Goal: Task Accomplishment & Management: Use online tool/utility

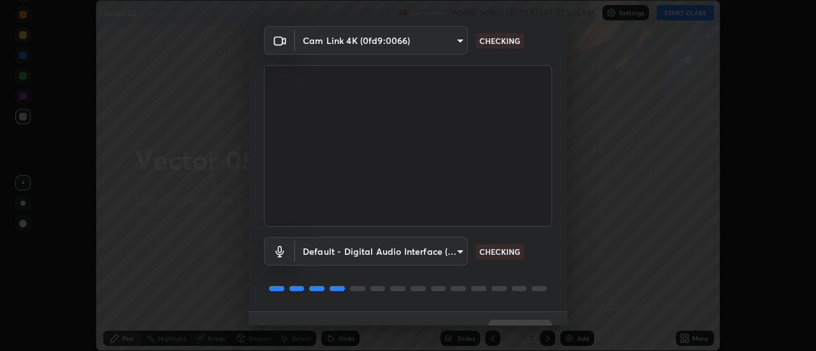
scroll to position [67, 0]
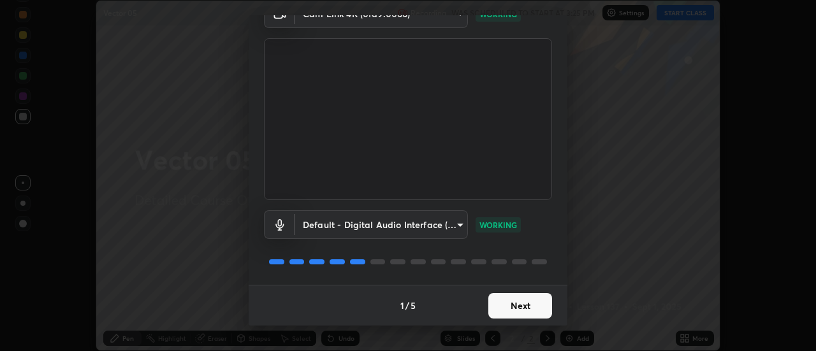
click at [518, 313] on button "Next" at bounding box center [520, 305] width 64 height 25
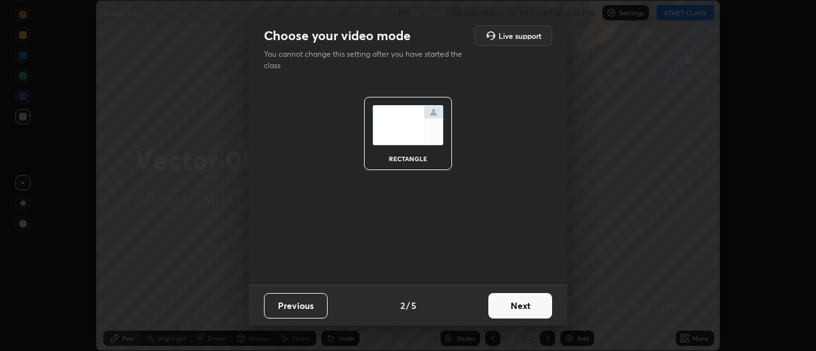
scroll to position [0, 0]
click at [524, 312] on button "Next" at bounding box center [520, 305] width 64 height 25
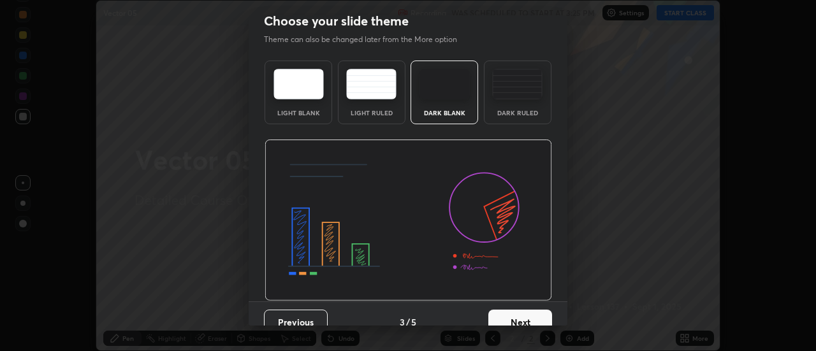
scroll to position [16, 0]
click at [537, 313] on button "Next" at bounding box center [520, 320] width 64 height 25
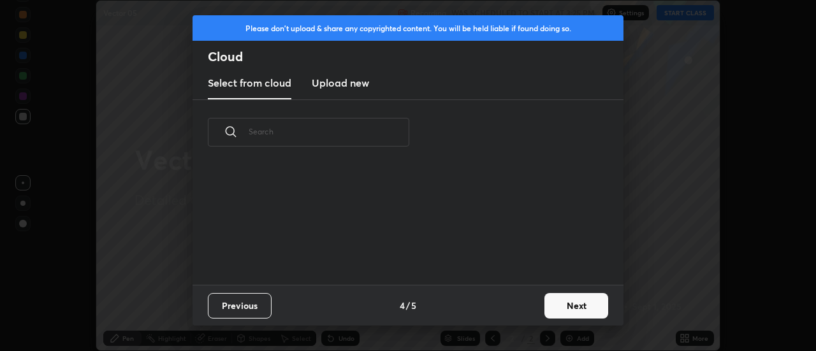
scroll to position [0, 0]
click at [554, 312] on button "Next" at bounding box center [576, 305] width 64 height 25
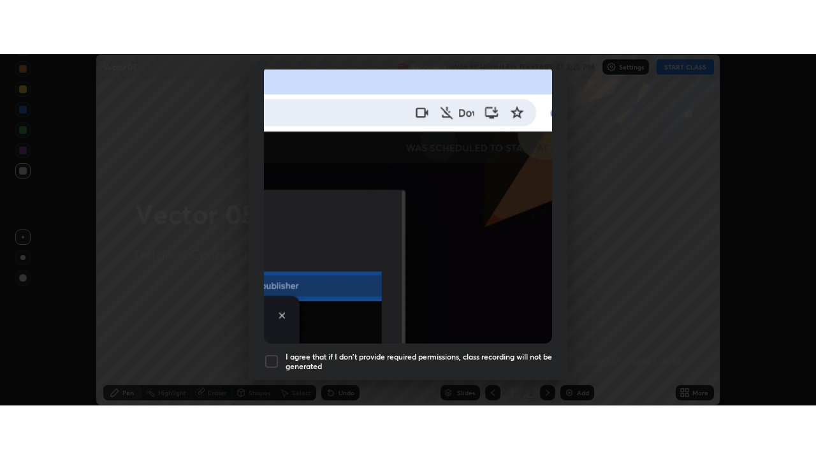
scroll to position [327, 0]
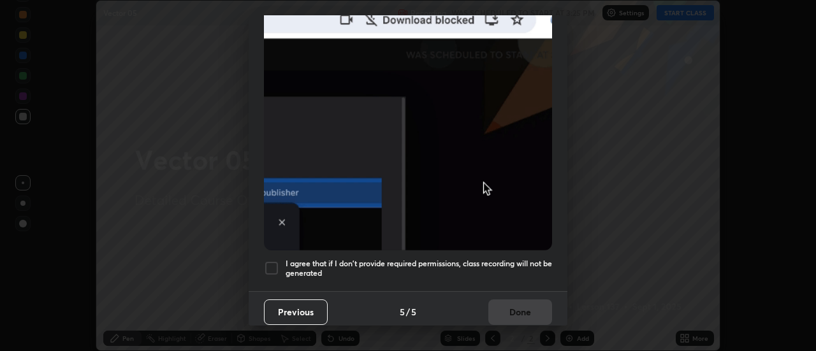
click at [484, 261] on h5 "I agree that if I don't provide required permissions, class recording will not …" at bounding box center [418, 269] width 266 height 20
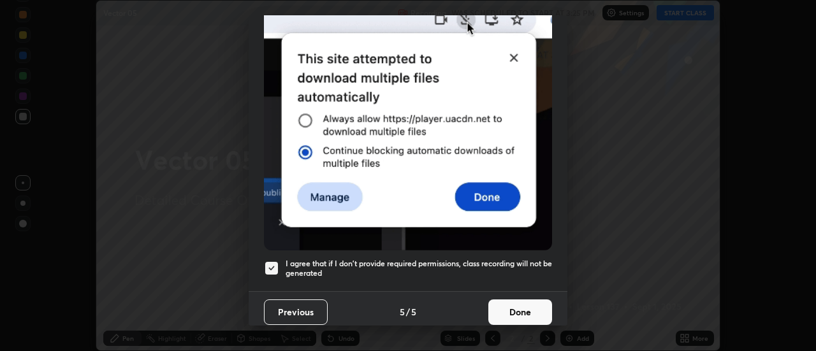
click at [501, 299] on button "Done" at bounding box center [520, 311] width 64 height 25
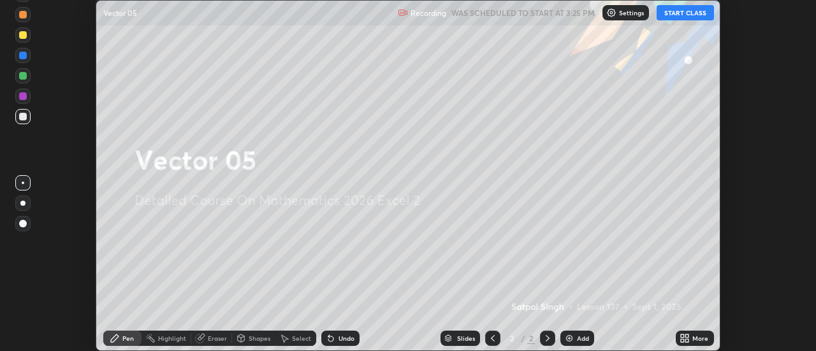
click at [675, 17] on button "START CLASS" at bounding box center [684, 12] width 57 height 15
click at [682, 340] on icon at bounding box center [681, 340] width 3 height 3
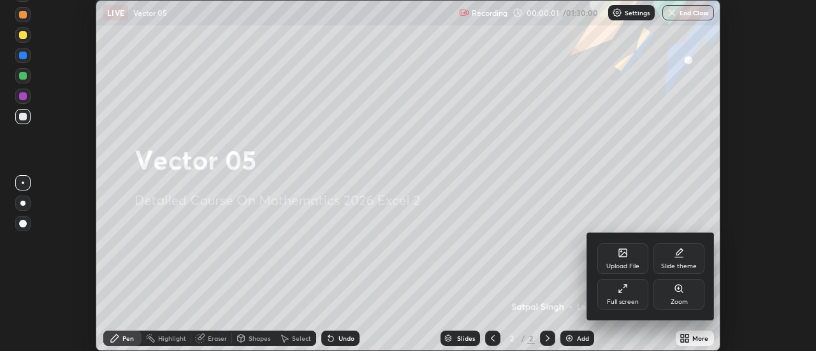
click at [622, 291] on icon at bounding box center [622, 289] width 10 height 10
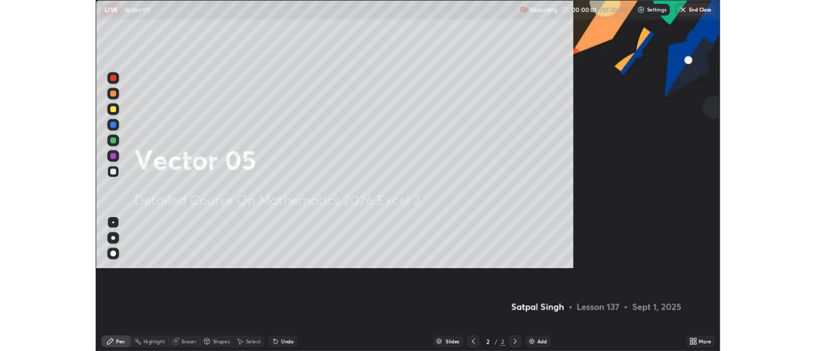
scroll to position [459, 816]
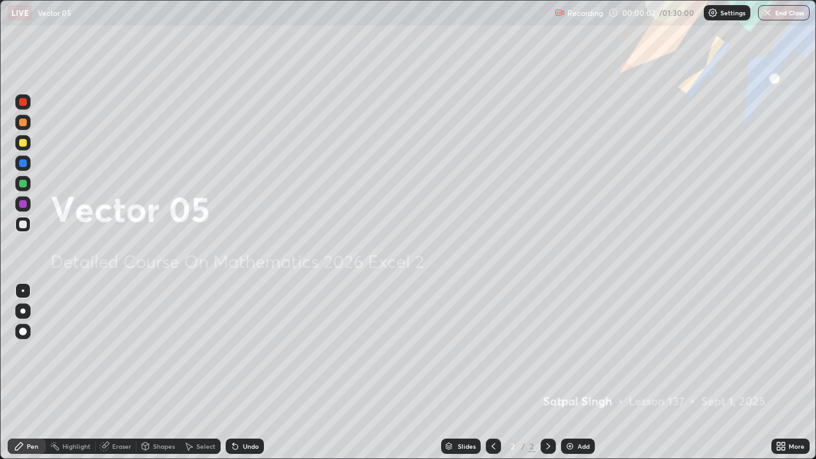
click at [579, 350] on div "Add" at bounding box center [583, 446] width 12 height 6
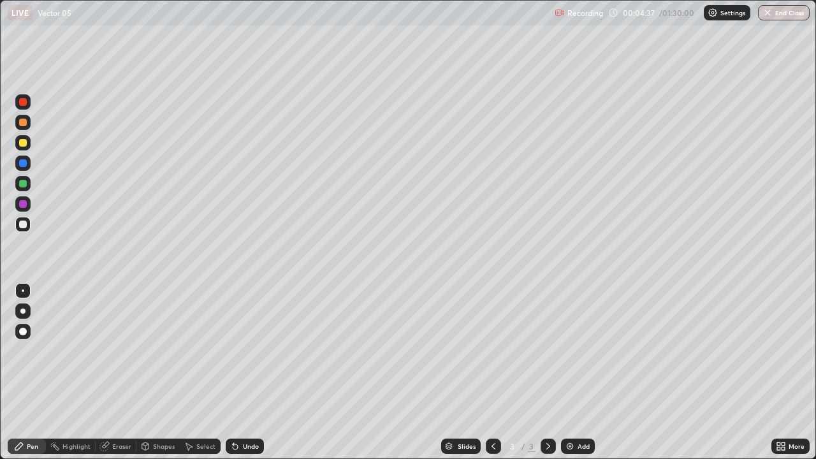
click at [116, 350] on div "Eraser" at bounding box center [116, 445] width 41 height 15
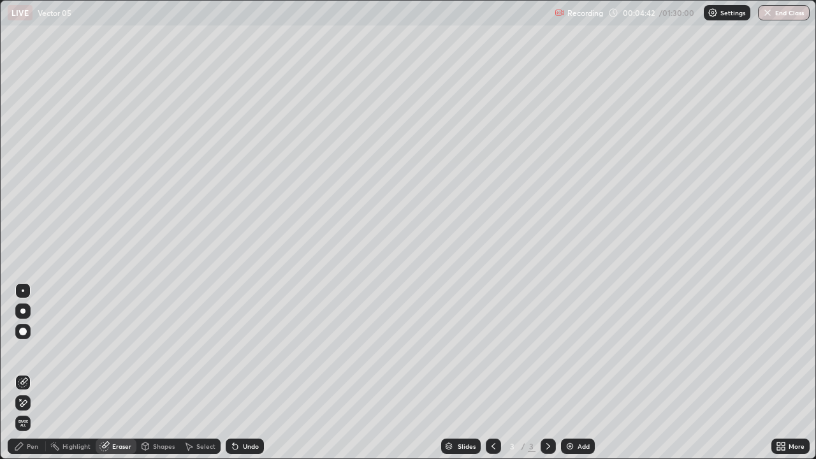
click at [38, 350] on div "Pen" at bounding box center [27, 445] width 38 height 15
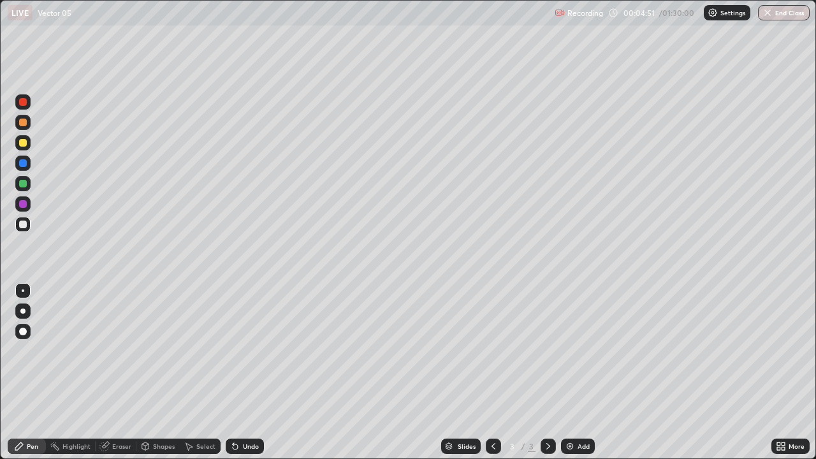
click at [107, 350] on icon at bounding box center [105, 445] width 7 height 6
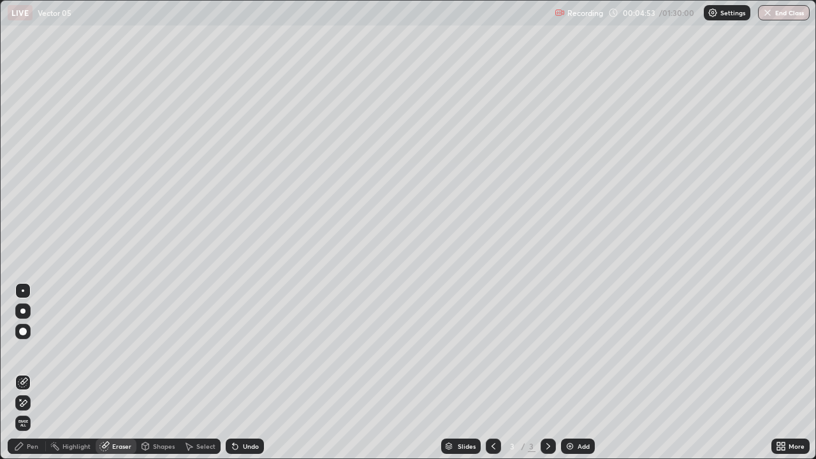
click at [37, 350] on div "Pen" at bounding box center [32, 446] width 11 height 6
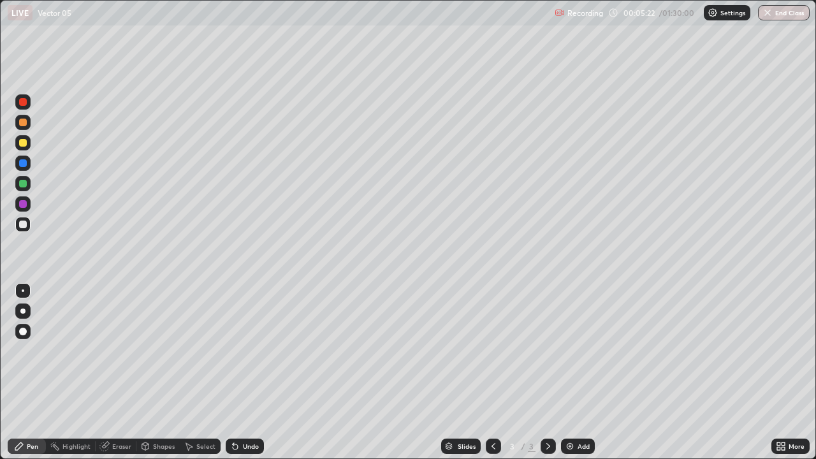
click at [104, 350] on icon at bounding box center [104, 446] width 8 height 8
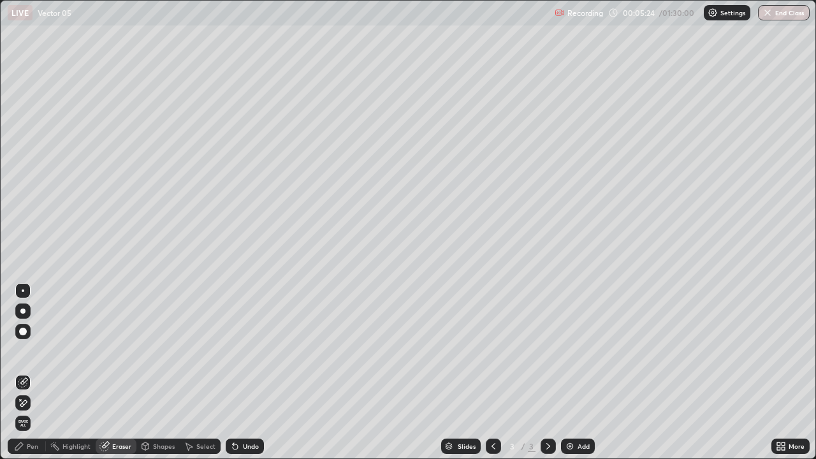
click at [35, 350] on div "Pen" at bounding box center [27, 445] width 38 height 15
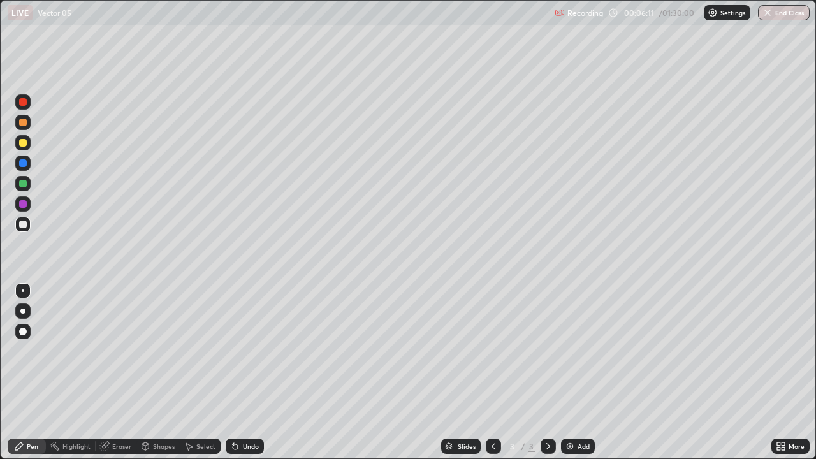
click at [259, 350] on div "Undo" at bounding box center [245, 445] width 38 height 15
click at [254, 350] on div "Undo" at bounding box center [251, 446] width 16 height 6
click at [200, 350] on div "Select" at bounding box center [205, 446] width 19 height 6
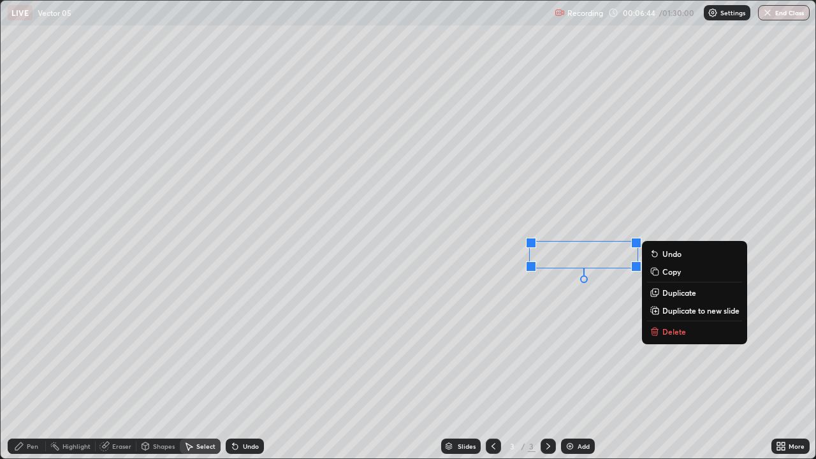
click at [573, 350] on div "0 ° Undo Copy Duplicate Duplicate to new slide Delete" at bounding box center [408, 229] width 814 height 457
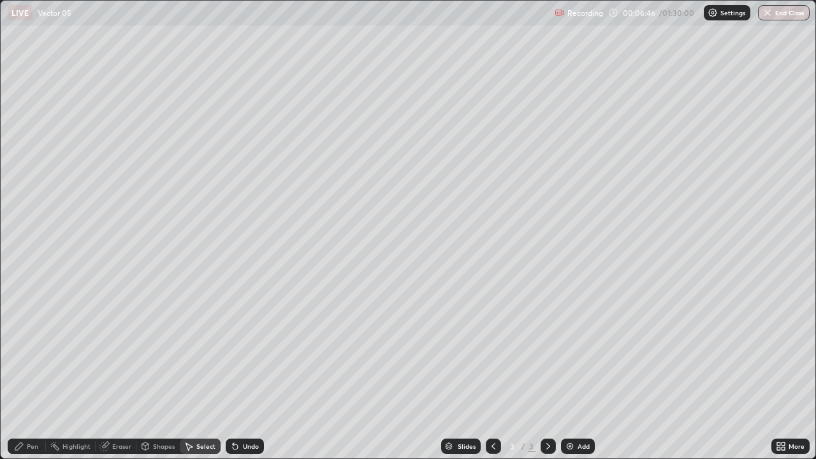
click at [36, 350] on div "Pen" at bounding box center [32, 446] width 11 height 6
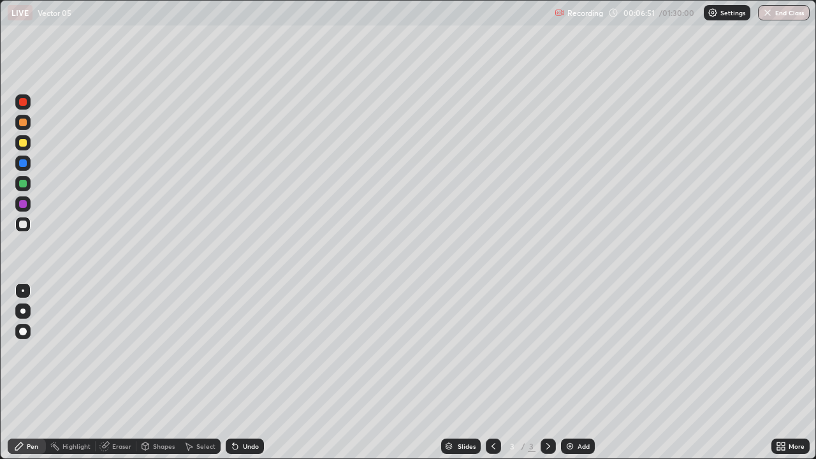
click at [789, 350] on div "More" at bounding box center [796, 446] width 16 height 6
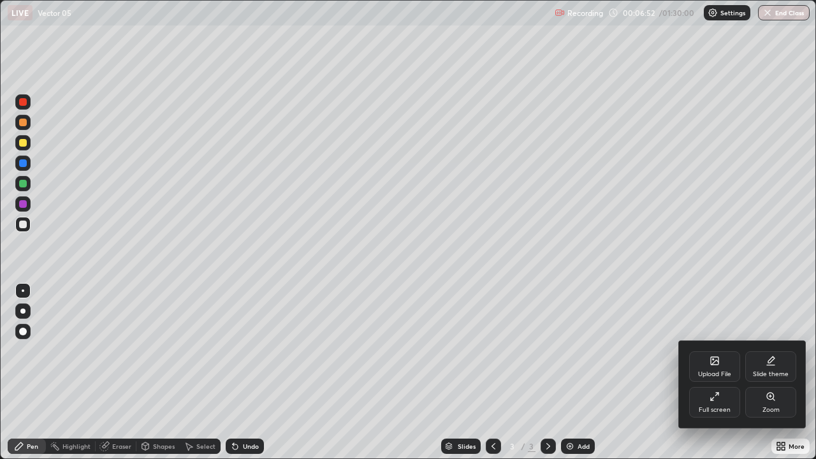
click at [711, 350] on div "Full screen" at bounding box center [714, 402] width 51 height 31
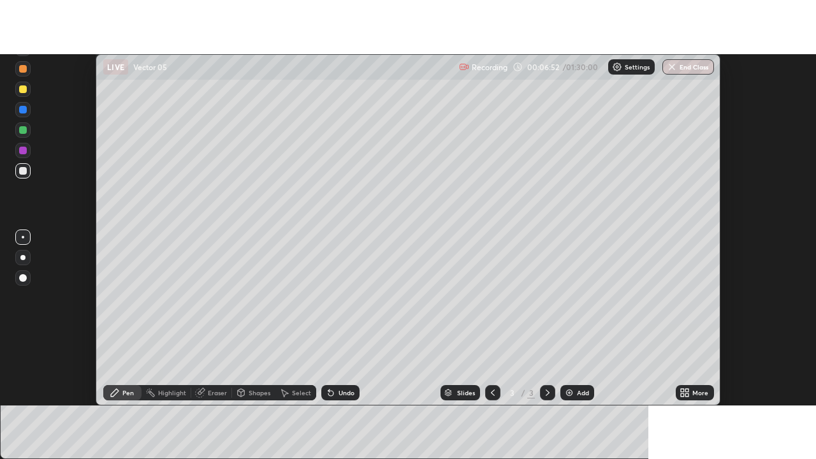
scroll to position [63363, 62898]
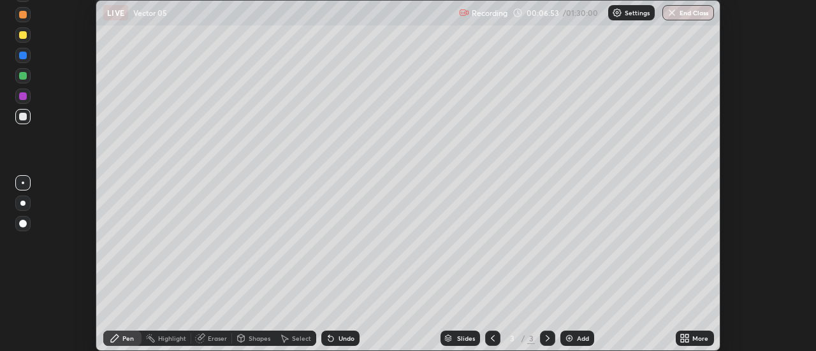
click at [702, 338] on div "More" at bounding box center [700, 338] width 16 height 6
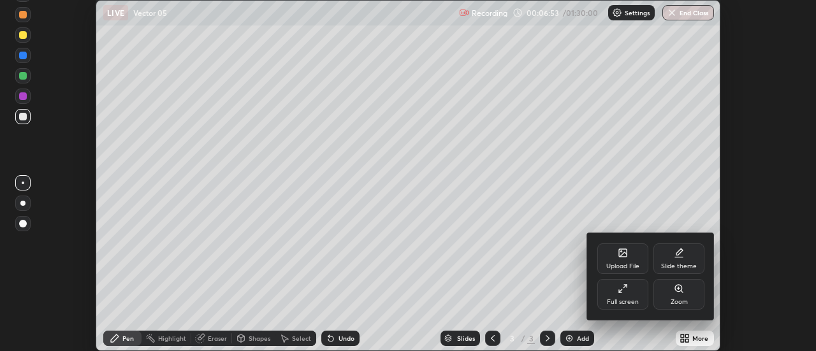
click at [638, 295] on div "Full screen" at bounding box center [622, 294] width 51 height 31
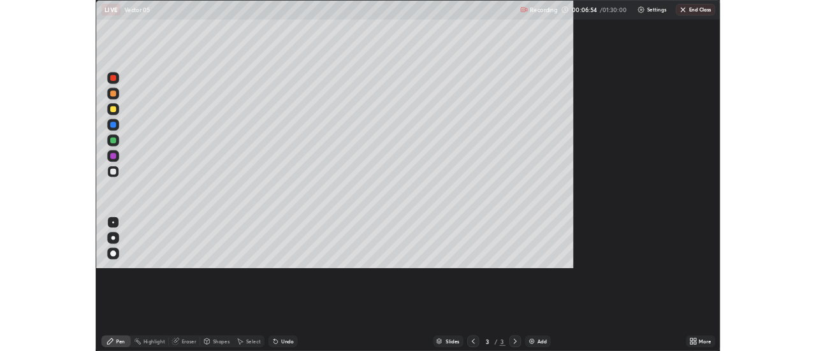
scroll to position [459, 816]
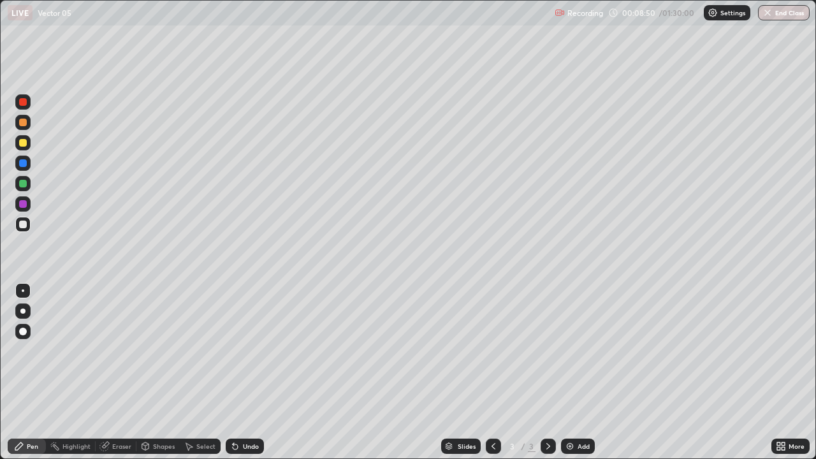
click at [212, 350] on div "Select" at bounding box center [205, 446] width 19 height 6
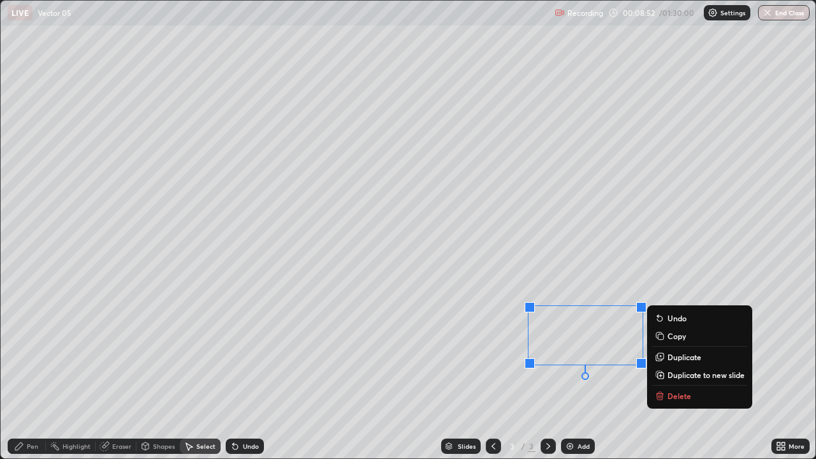
click at [553, 350] on div "0 ° Undo Copy Duplicate Duplicate to new slide Delete" at bounding box center [408, 229] width 814 height 457
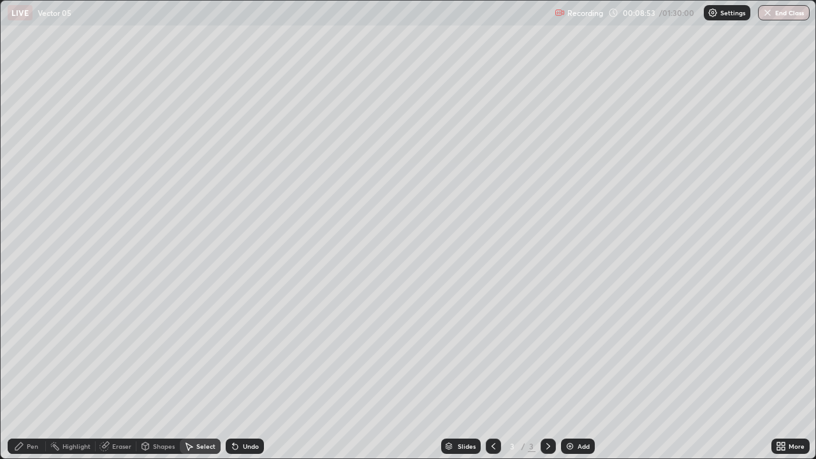
click at [554, 350] on div "0 ° Undo Copy Duplicate Duplicate to new slide Delete" at bounding box center [408, 229] width 814 height 457
click at [23, 350] on icon at bounding box center [19, 446] width 10 height 10
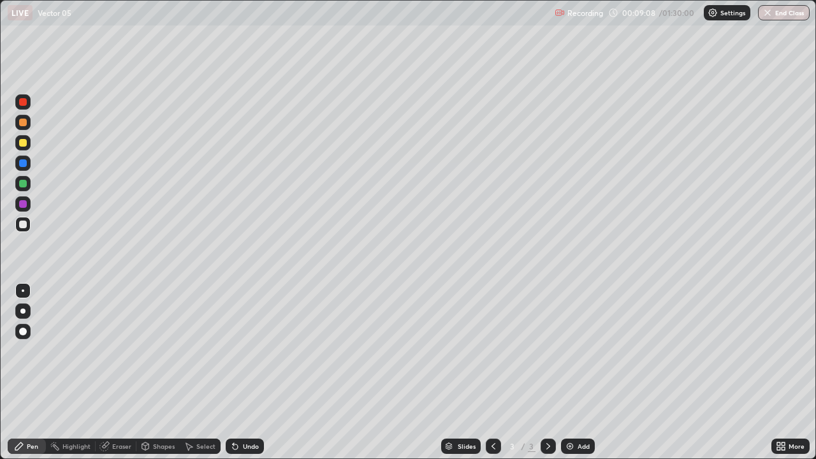
click at [777, 350] on icon at bounding box center [778, 443] width 3 height 3
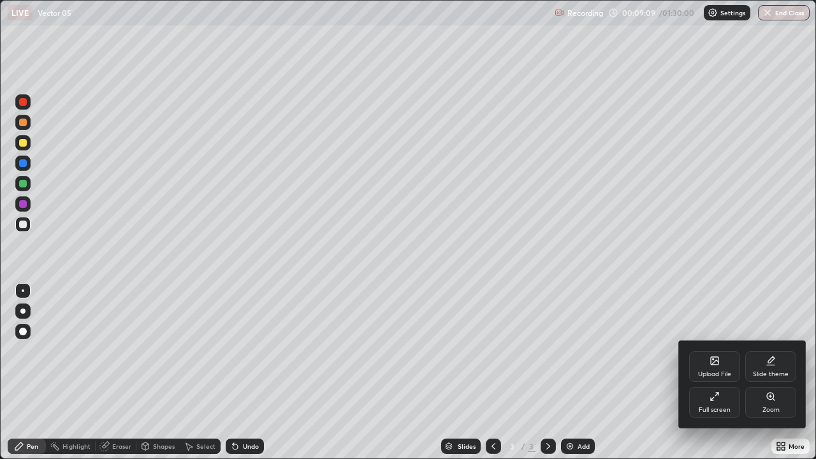
click at [717, 350] on div "Full screen" at bounding box center [714, 402] width 51 height 31
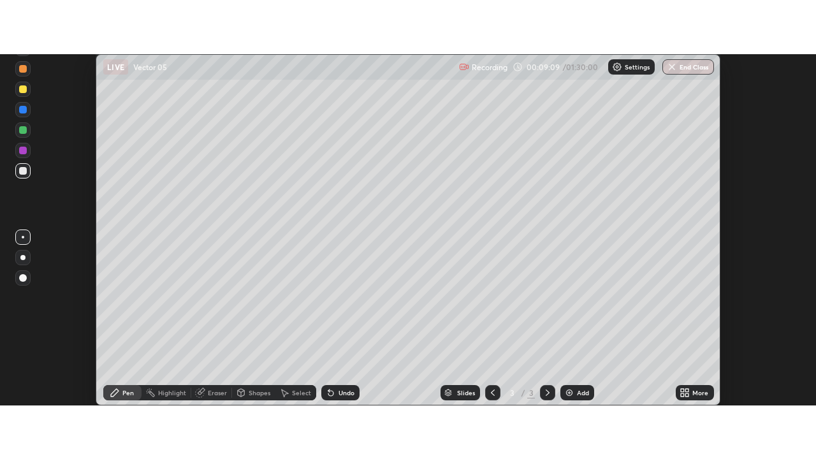
scroll to position [63363, 62898]
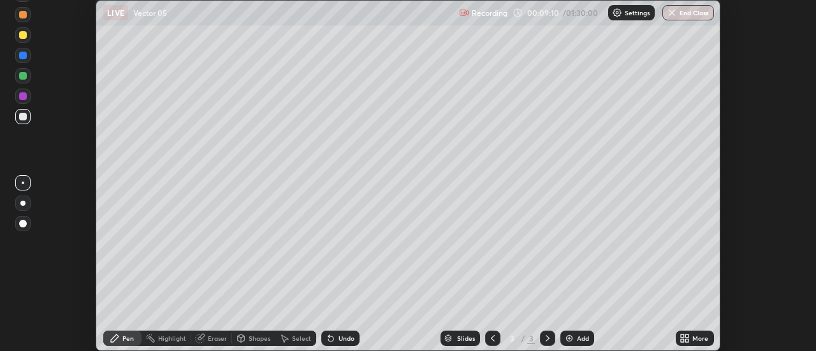
click at [698, 336] on div "More" at bounding box center [700, 338] width 16 height 6
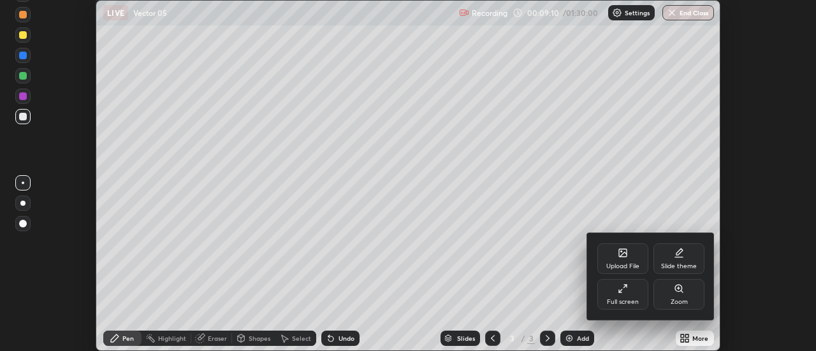
click at [634, 296] on div "Full screen" at bounding box center [622, 294] width 51 height 31
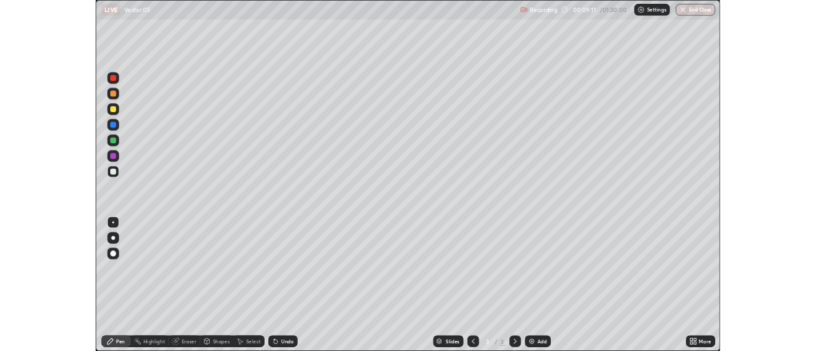
scroll to position [459, 816]
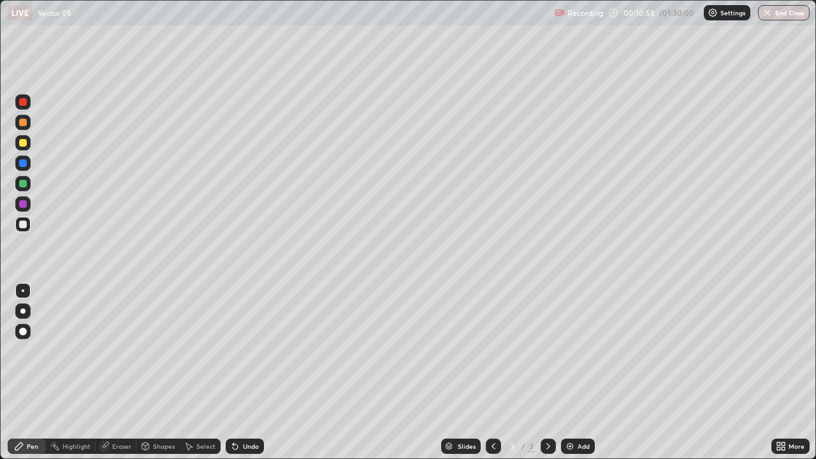
click at [572, 350] on img at bounding box center [570, 446] width 10 height 10
click at [115, 350] on div "Eraser" at bounding box center [121, 446] width 19 height 6
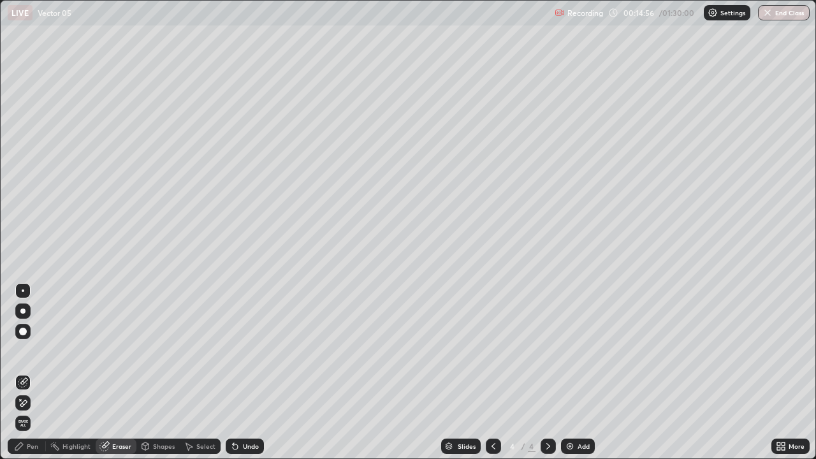
click at [34, 350] on div "Pen" at bounding box center [32, 446] width 11 height 6
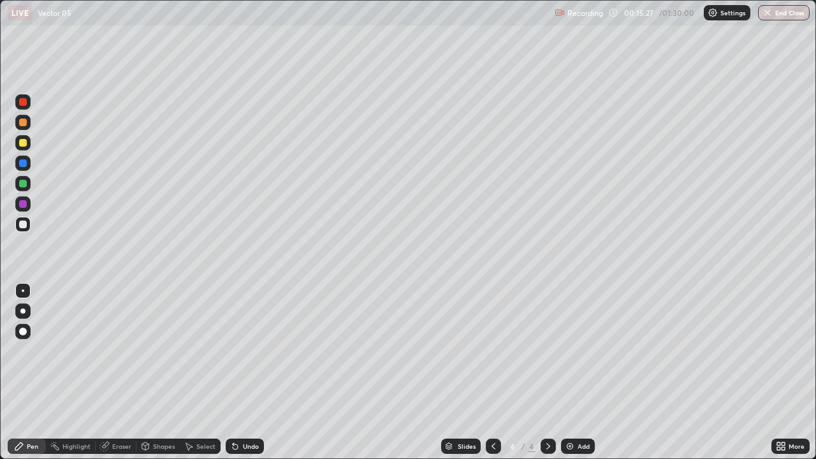
click at [120, 350] on div "Eraser" at bounding box center [121, 446] width 19 height 6
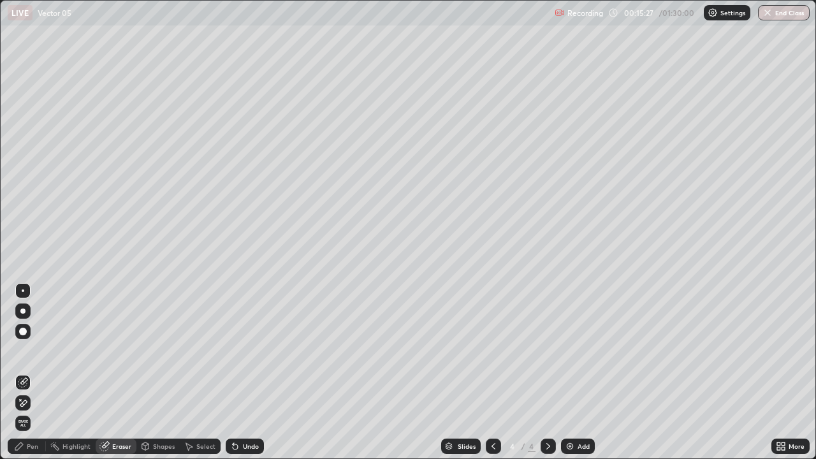
click at [25, 350] on icon at bounding box center [23, 403] width 10 height 11
click at [40, 350] on div "Pen" at bounding box center [27, 445] width 38 height 15
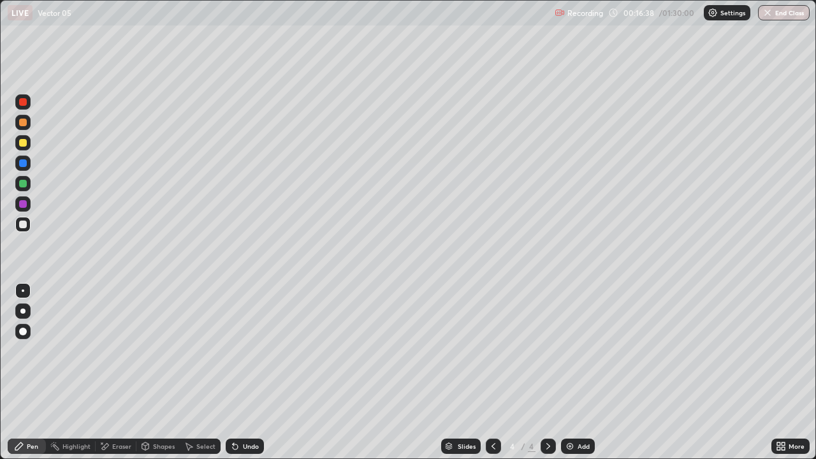
click at [124, 350] on div "Eraser" at bounding box center [121, 446] width 19 height 6
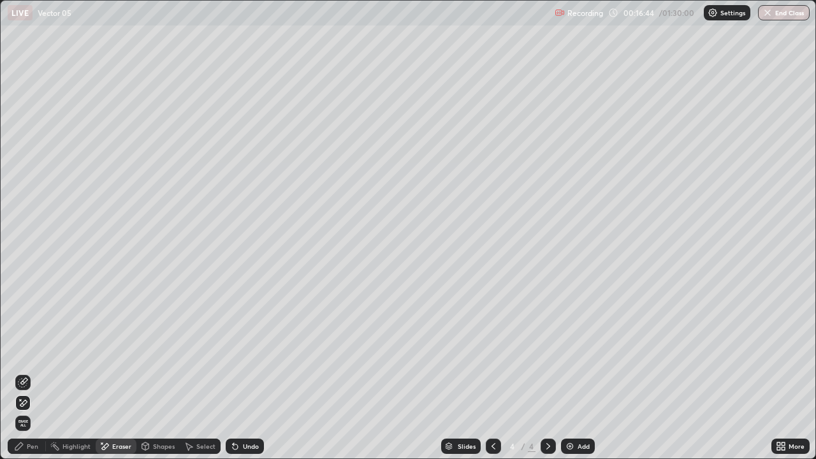
click at [37, 350] on div "Pen" at bounding box center [32, 446] width 11 height 6
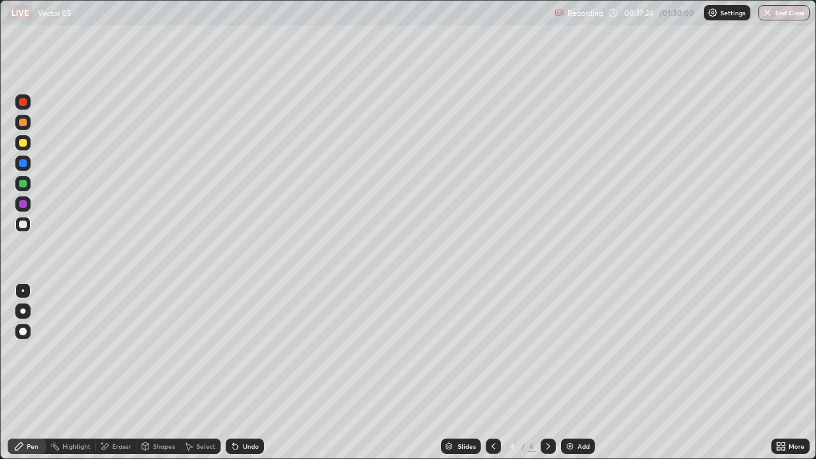
click at [567, 350] on img at bounding box center [570, 446] width 10 height 10
click at [243, 350] on div "Undo" at bounding box center [251, 446] width 16 height 6
click at [239, 350] on div "Undo" at bounding box center [245, 445] width 38 height 15
click at [240, 350] on div "Undo" at bounding box center [245, 445] width 38 height 15
click at [246, 350] on div "Undo" at bounding box center [251, 446] width 16 height 6
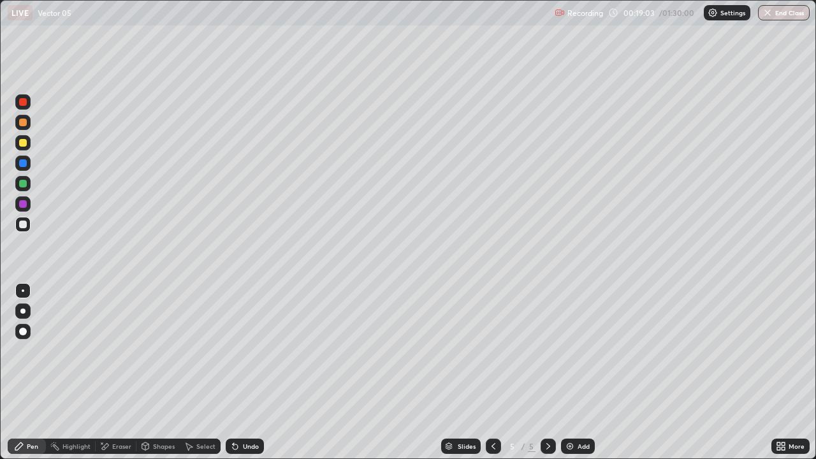
click at [247, 350] on div "Undo" at bounding box center [251, 446] width 16 height 6
click at [570, 350] on img at bounding box center [570, 446] width 10 height 10
click at [244, 350] on div "Undo" at bounding box center [251, 446] width 16 height 6
click at [243, 350] on div "Undo" at bounding box center [251, 446] width 16 height 6
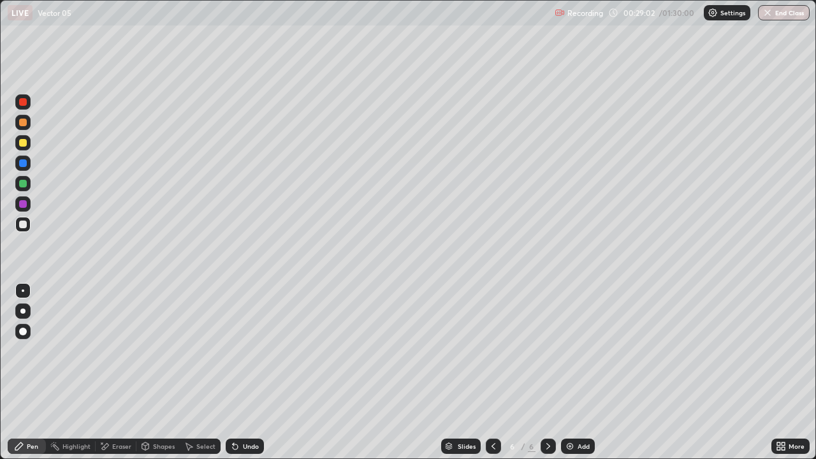
click at [584, 350] on div "Add" at bounding box center [583, 446] width 12 height 6
click at [233, 350] on icon at bounding box center [235, 446] width 5 height 5
click at [246, 350] on div "Undo" at bounding box center [251, 446] width 16 height 6
click at [492, 350] on icon at bounding box center [493, 446] width 10 height 10
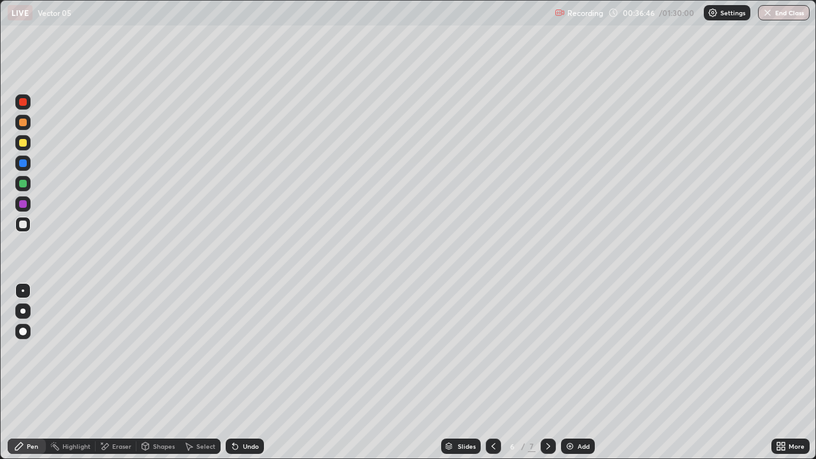
click at [492, 350] on icon at bounding box center [493, 446] width 10 height 10
click at [549, 350] on div at bounding box center [547, 445] width 15 height 15
click at [547, 350] on icon at bounding box center [548, 446] width 4 height 6
click at [547, 350] on icon at bounding box center [548, 446] width 10 height 10
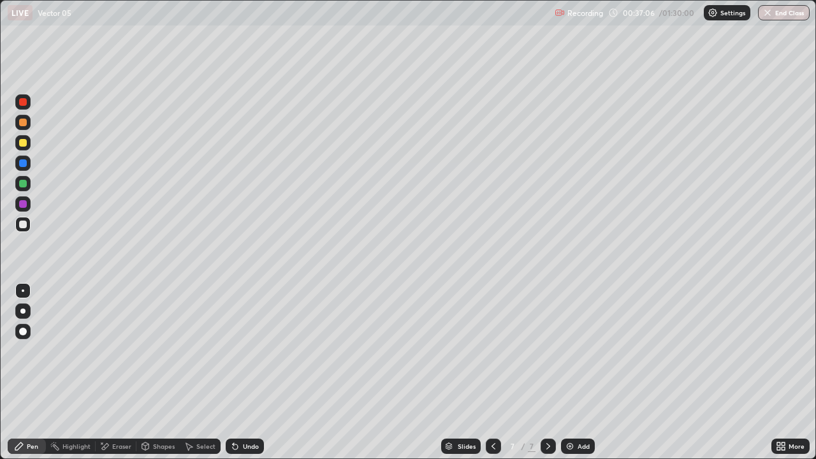
click at [546, 350] on icon at bounding box center [548, 446] width 10 height 10
click at [545, 350] on icon at bounding box center [548, 446] width 10 height 10
click at [577, 350] on div "Add" at bounding box center [583, 446] width 12 height 6
click at [494, 350] on icon at bounding box center [493, 446] width 10 height 10
click at [548, 350] on icon at bounding box center [548, 446] width 10 height 10
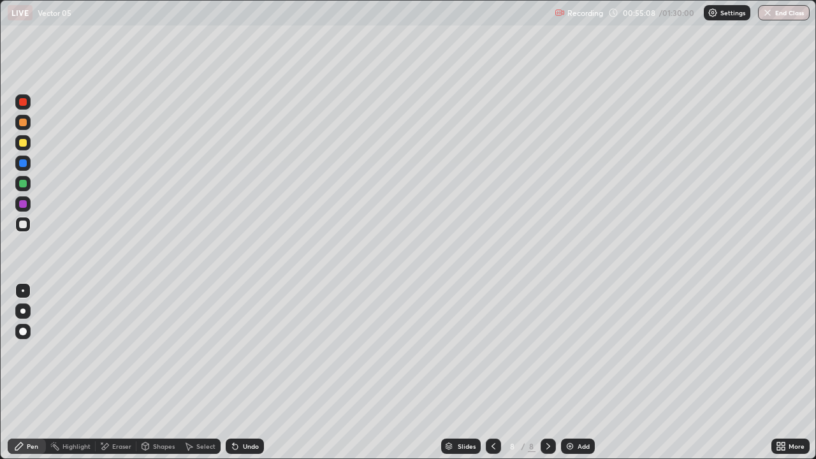
click at [247, 350] on div "Undo" at bounding box center [251, 446] width 16 height 6
click at [203, 350] on div "Select" at bounding box center [205, 446] width 19 height 6
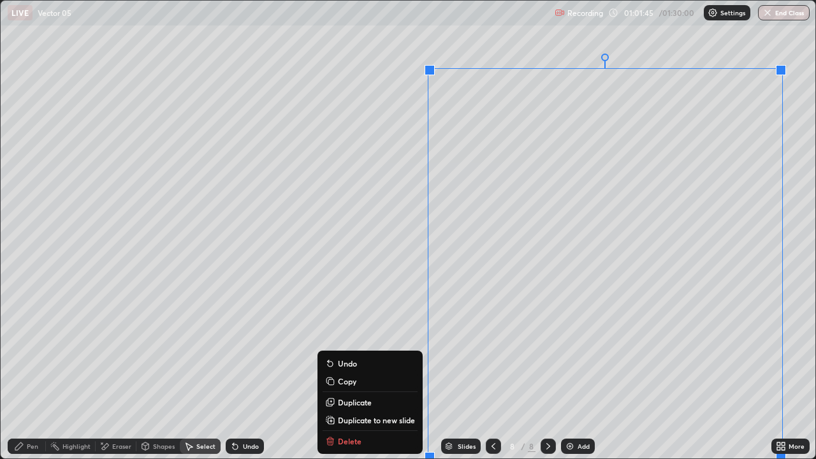
click at [361, 350] on p "Duplicate to new slide" at bounding box center [376, 420] width 77 height 10
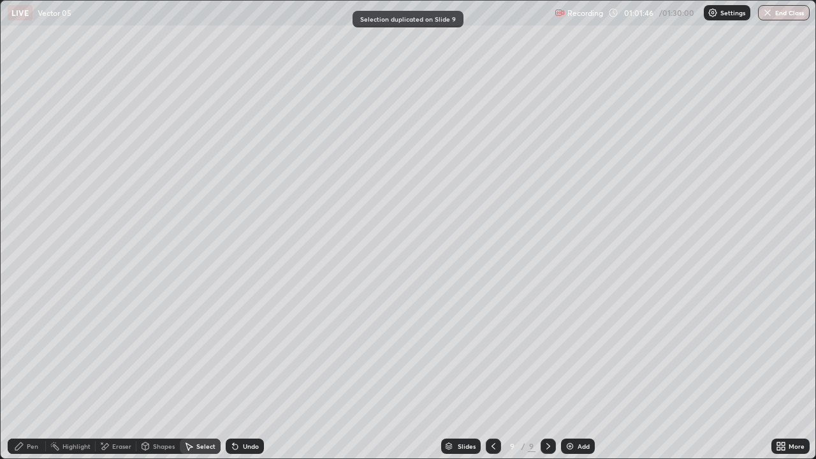
click at [36, 350] on div "Pen" at bounding box center [32, 446] width 11 height 6
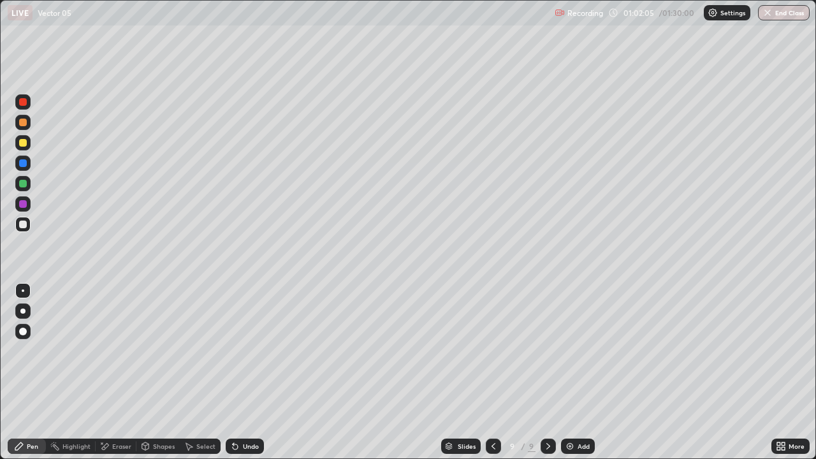
click at [236, 350] on div "Undo" at bounding box center [245, 445] width 38 height 15
click at [237, 350] on div "Undo" at bounding box center [245, 445] width 38 height 15
click at [240, 350] on div "Undo" at bounding box center [245, 445] width 38 height 15
click at [243, 350] on div "Undo" at bounding box center [245, 445] width 38 height 15
click at [246, 350] on div "Undo" at bounding box center [245, 445] width 38 height 15
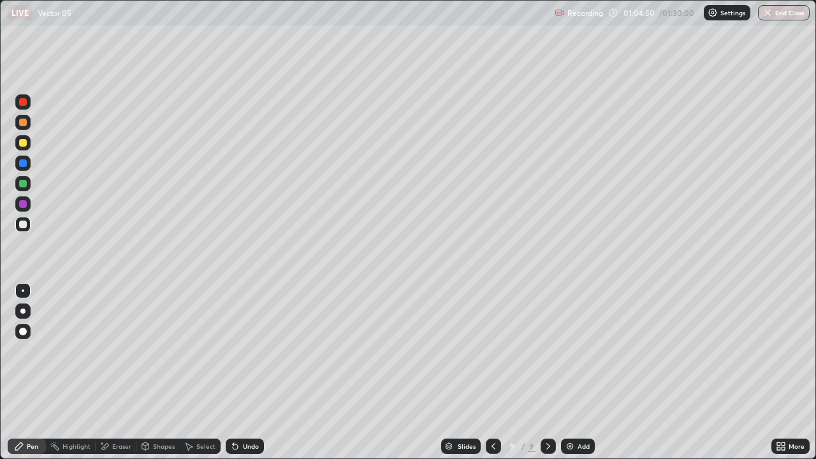
click at [192, 350] on icon at bounding box center [188, 446] width 10 height 10
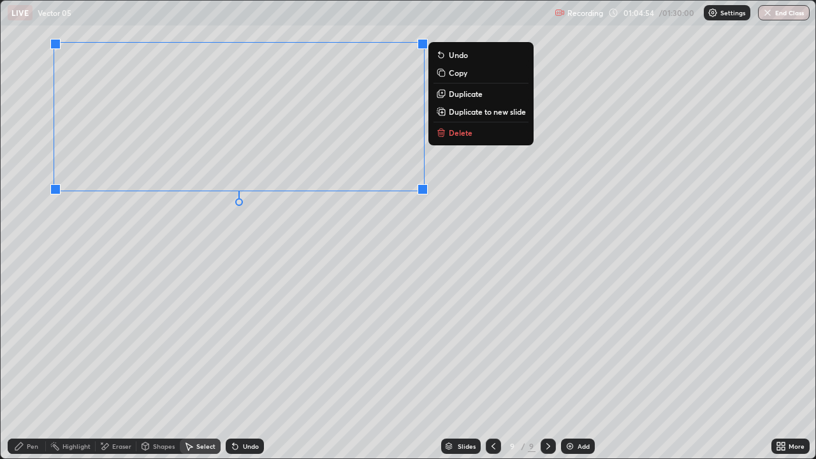
click at [300, 227] on div "0 ° Undo Copy Duplicate Duplicate to new slide Delete" at bounding box center [408, 229] width 814 height 457
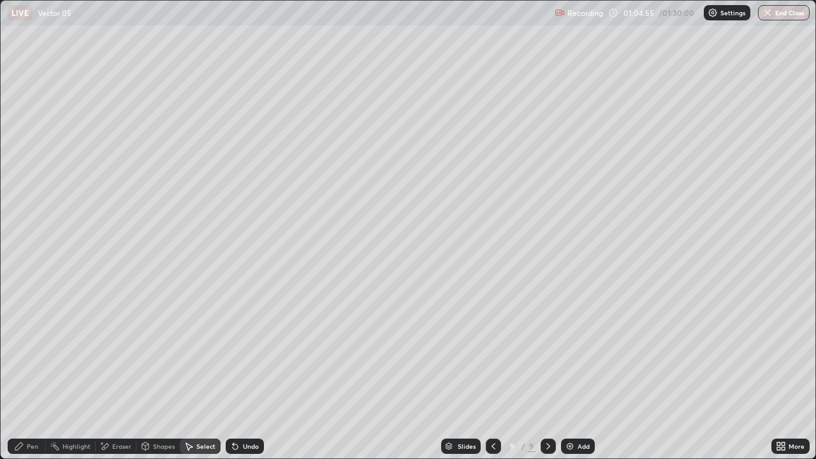
click at [34, 350] on div "Pen" at bounding box center [32, 446] width 11 height 6
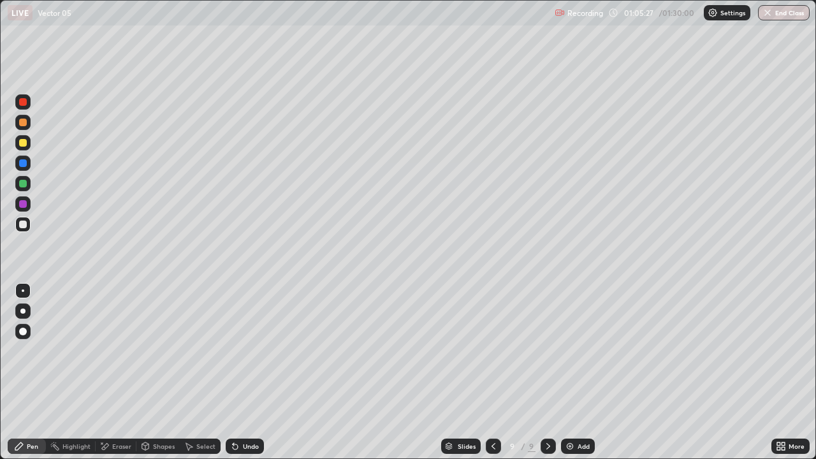
click at [782, 350] on icon at bounding box center [782, 448] width 3 height 3
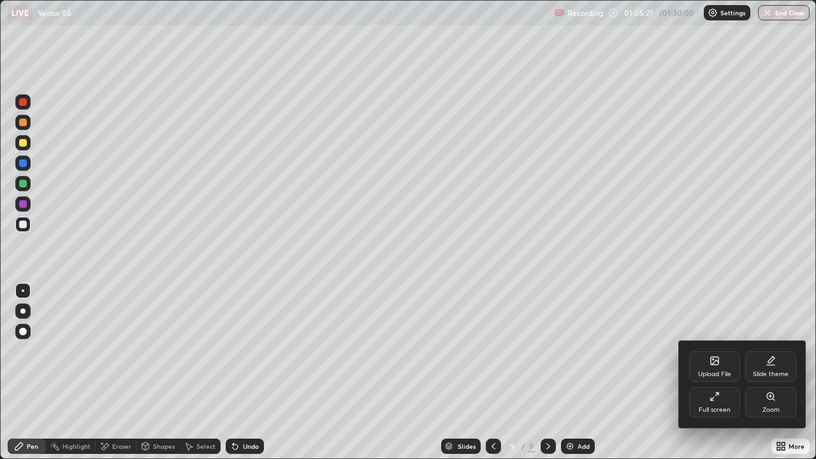
click at [720, 350] on div "Full screen" at bounding box center [714, 402] width 51 height 31
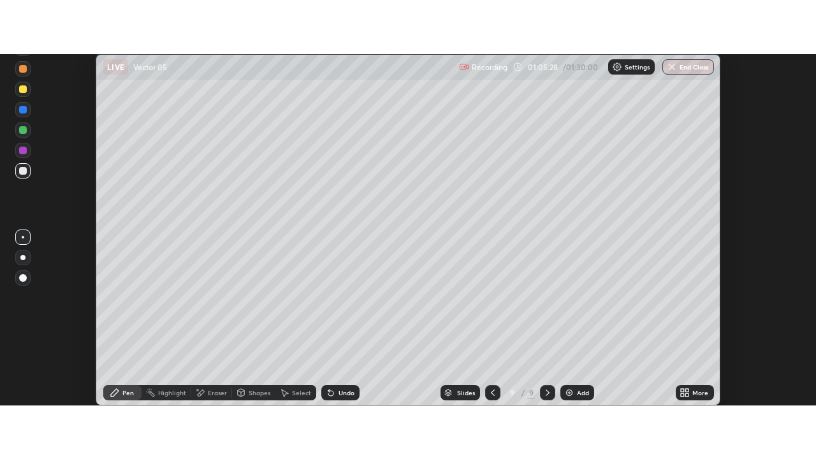
scroll to position [63363, 62898]
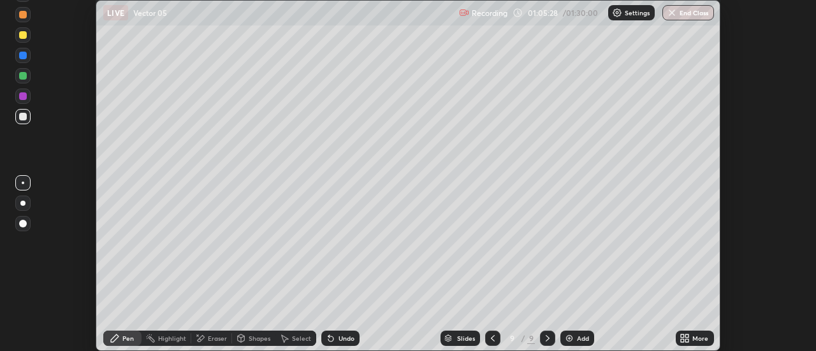
click at [705, 341] on div "More" at bounding box center [700, 338] width 16 height 6
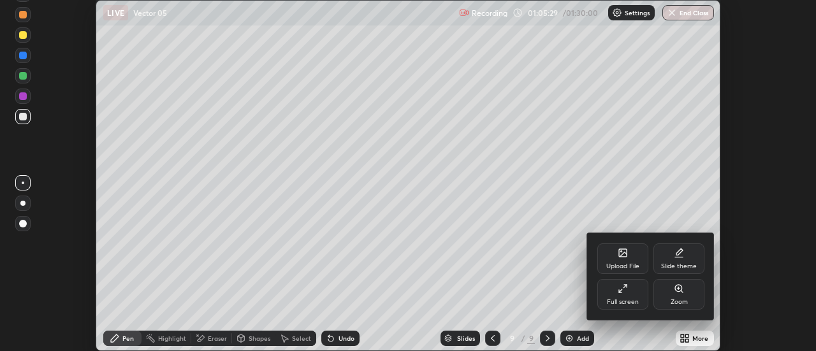
click at [655, 298] on div "Zoom" at bounding box center [678, 294] width 51 height 31
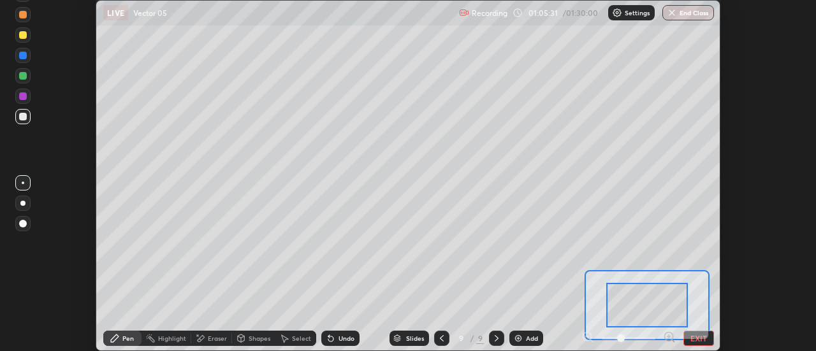
click at [703, 340] on button "EXIT" at bounding box center [698, 338] width 31 height 15
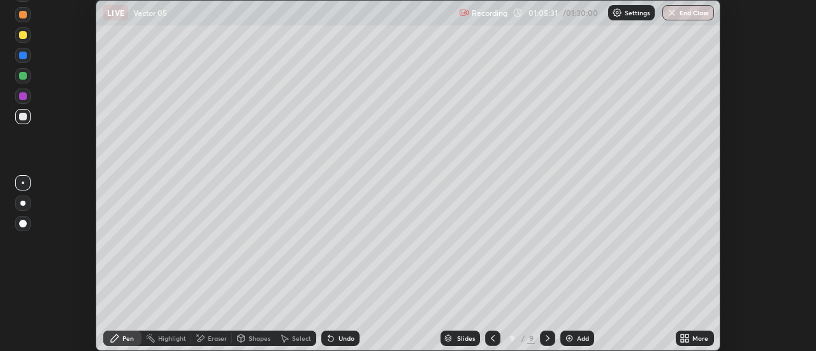
click at [687, 336] on icon at bounding box center [687, 335] width 3 height 3
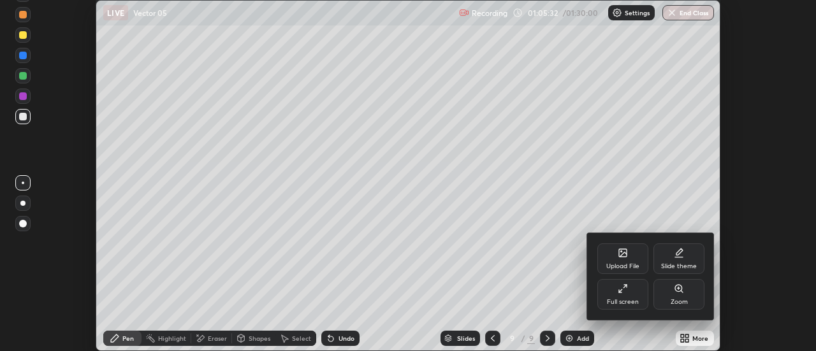
click at [632, 302] on div "Full screen" at bounding box center [623, 302] width 32 height 6
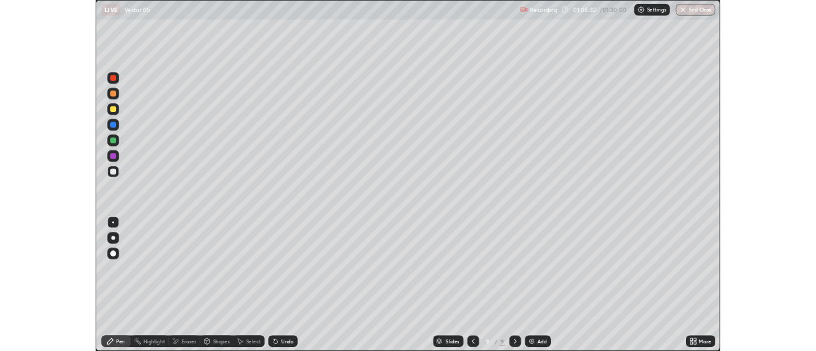
scroll to position [459, 816]
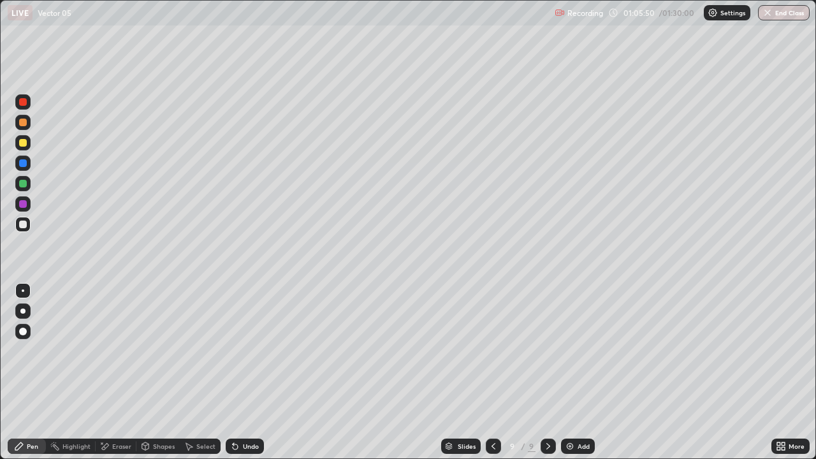
click at [250, 350] on div "Undo" at bounding box center [251, 446] width 16 height 6
click at [196, 350] on div "Select" at bounding box center [200, 445] width 41 height 15
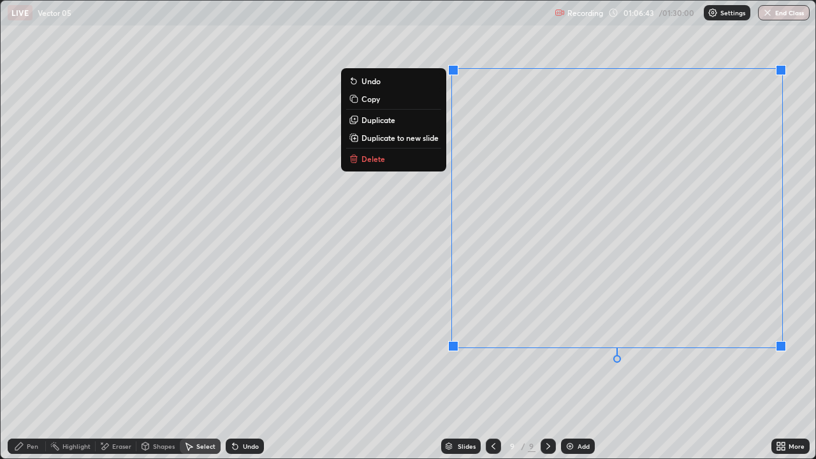
click at [374, 162] on p "Delete" at bounding box center [373, 159] width 24 height 10
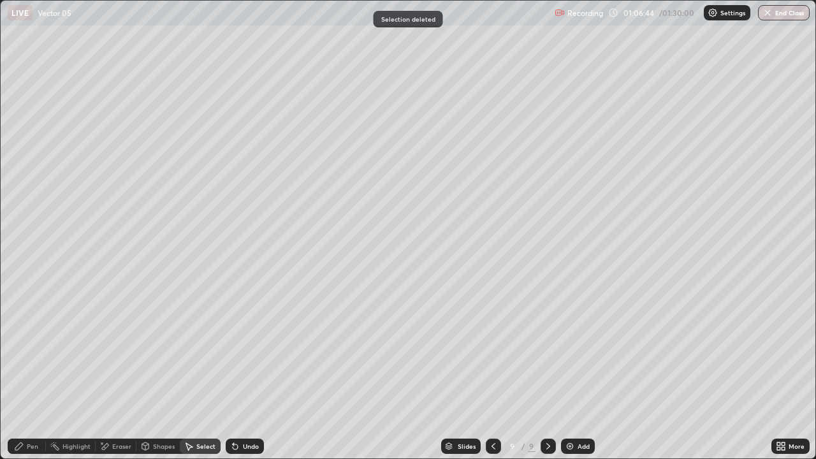
click at [42, 350] on div "Pen" at bounding box center [27, 445] width 38 height 15
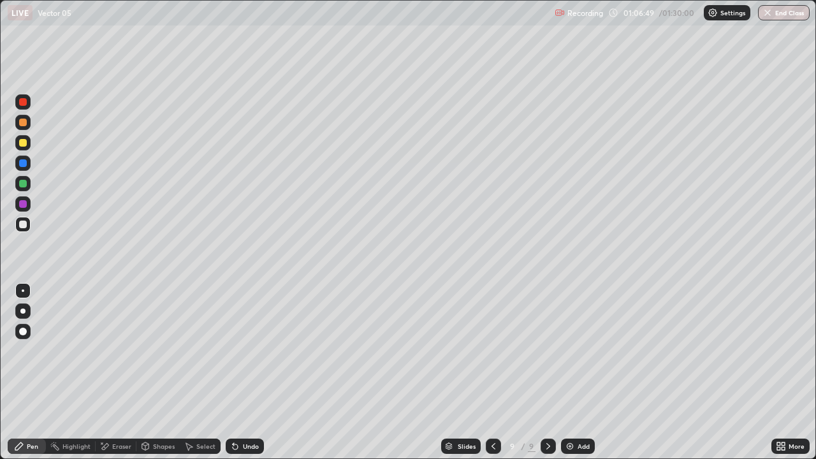
click at [251, 350] on div "Undo" at bounding box center [251, 446] width 16 height 6
click at [248, 350] on div "Undo" at bounding box center [245, 445] width 38 height 15
click at [121, 350] on div "Eraser" at bounding box center [121, 446] width 19 height 6
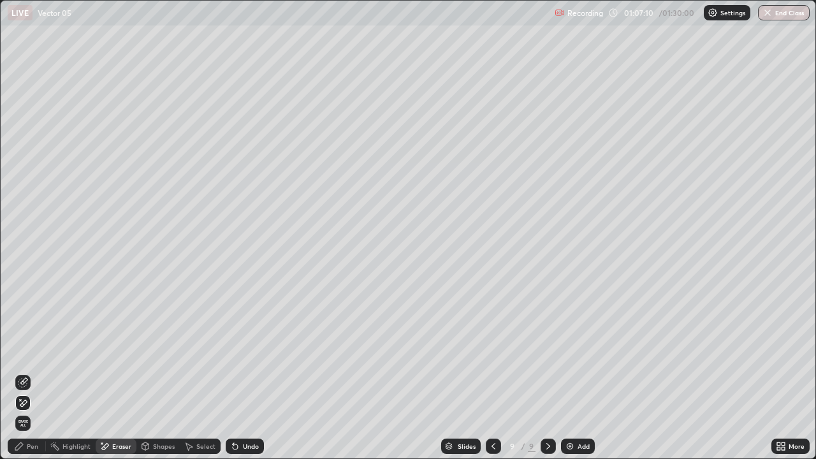
click at [32, 350] on div "Pen" at bounding box center [32, 446] width 11 height 6
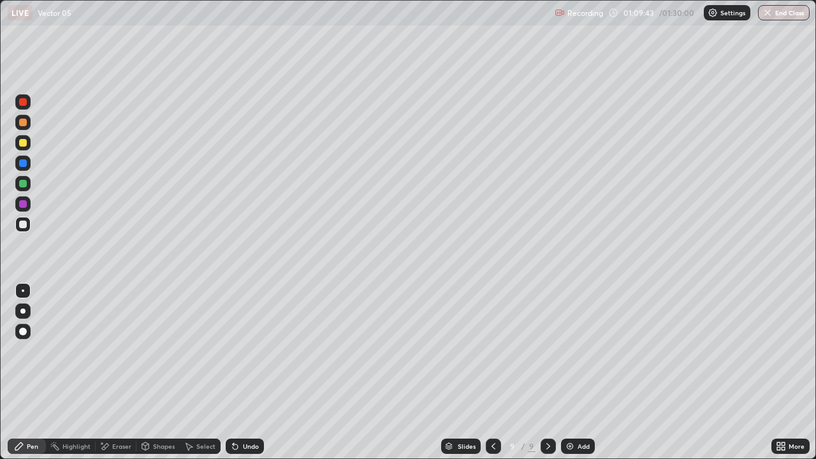
click at [583, 350] on div "Add" at bounding box center [583, 446] width 12 height 6
click at [237, 350] on icon at bounding box center [235, 446] width 10 height 10
click at [210, 350] on div "Select" at bounding box center [205, 446] width 19 height 6
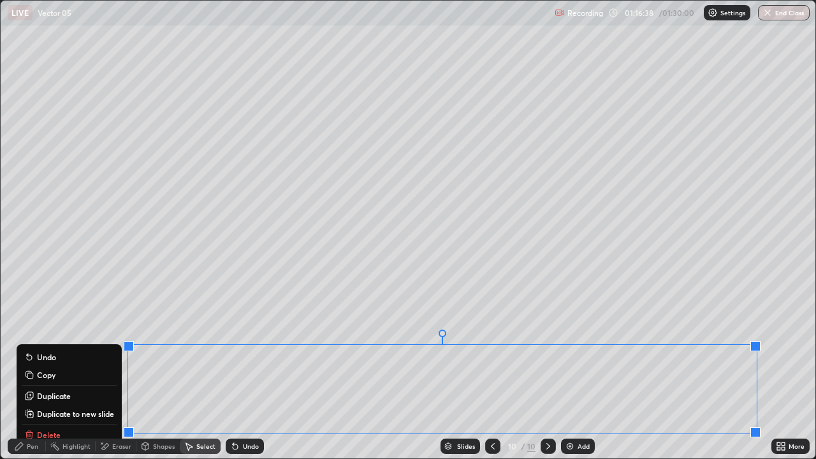
click at [113, 350] on p "Duplicate to new slide" at bounding box center [75, 413] width 77 height 10
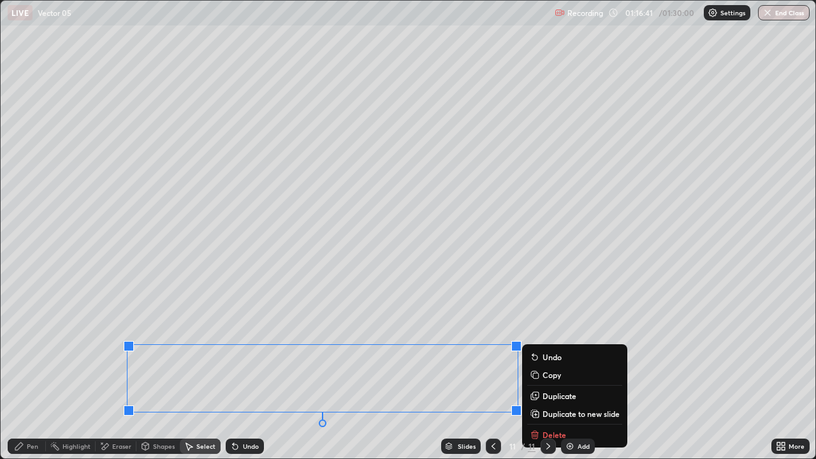
click at [596, 289] on div "0 ° Undo Copy Duplicate Duplicate to new slide Delete" at bounding box center [408, 229] width 814 height 457
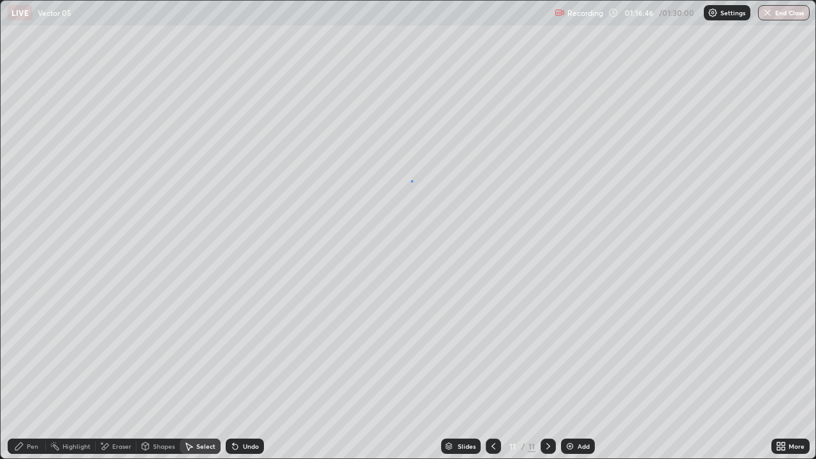
click at [411, 180] on div "0 ° Undo Copy Duplicate Duplicate to new slide Delete" at bounding box center [408, 229] width 814 height 457
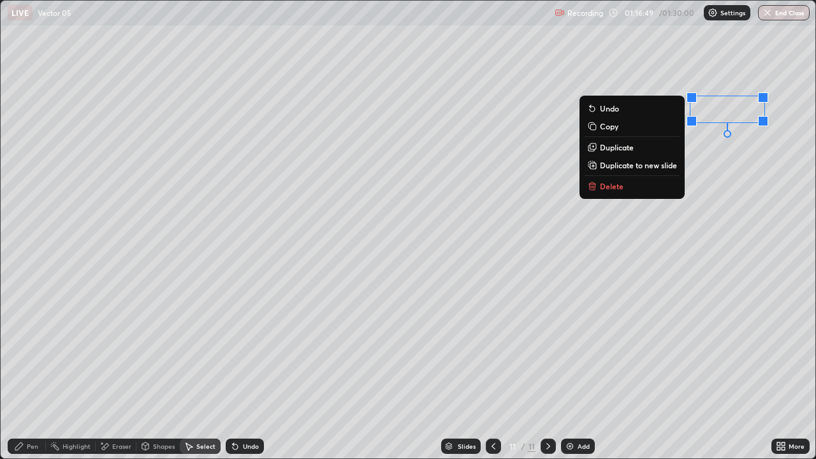
click at [545, 246] on div "0 ° Undo Copy Duplicate Duplicate to new slide Delete" at bounding box center [408, 229] width 814 height 457
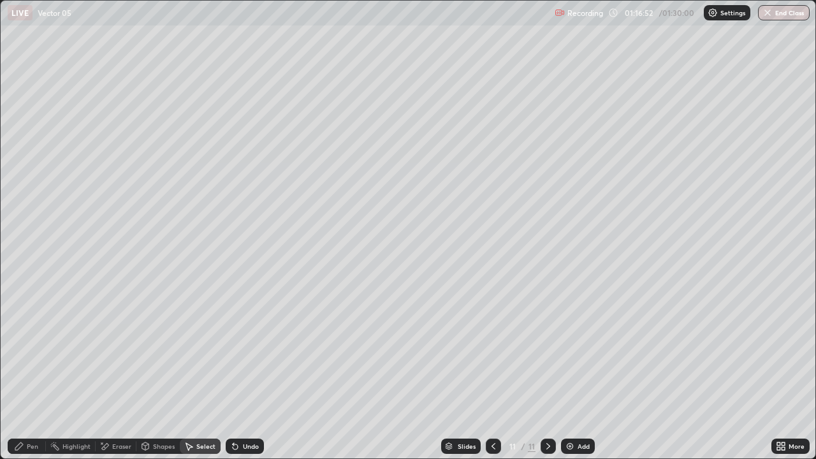
click at [40, 350] on div "Pen" at bounding box center [27, 445] width 38 height 15
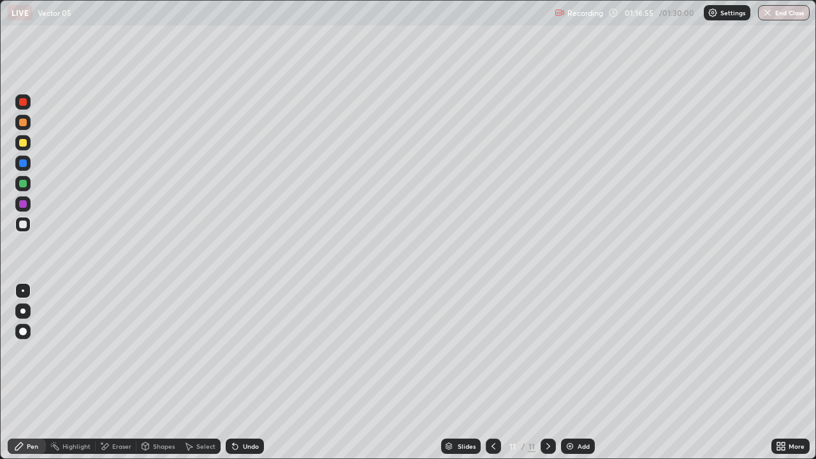
click at [780, 350] on icon at bounding box center [780, 446] width 10 height 10
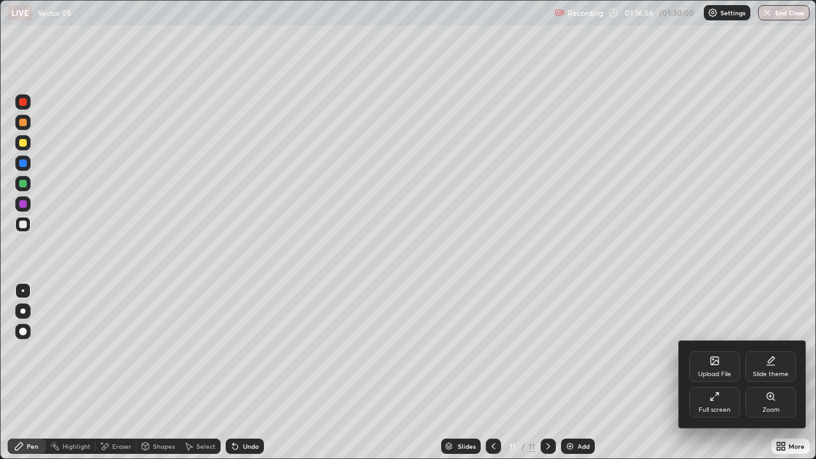
click at [715, 350] on div "Full screen" at bounding box center [714, 402] width 51 height 31
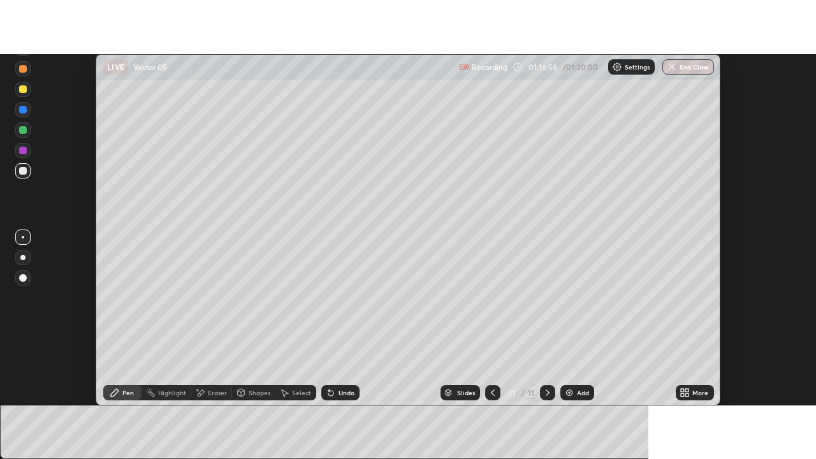
scroll to position [63363, 62898]
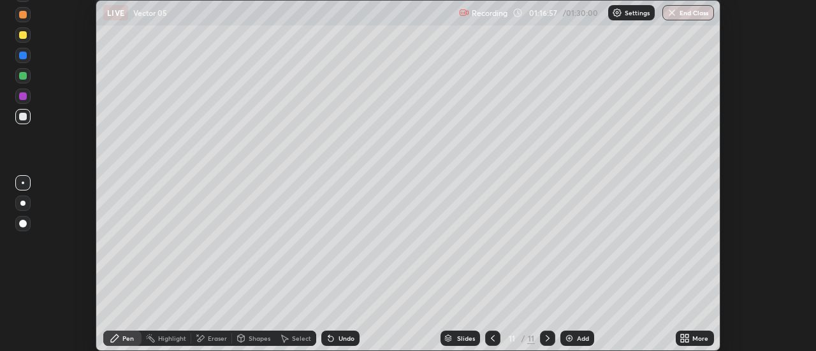
click at [687, 340] on icon at bounding box center [687, 340] width 3 height 3
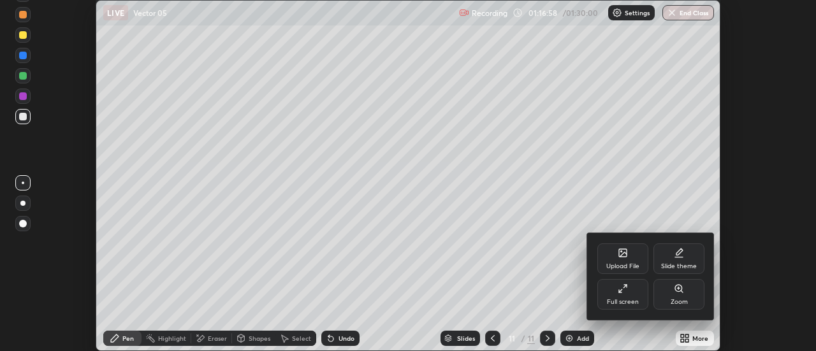
click at [626, 292] on icon at bounding box center [622, 289] width 10 height 10
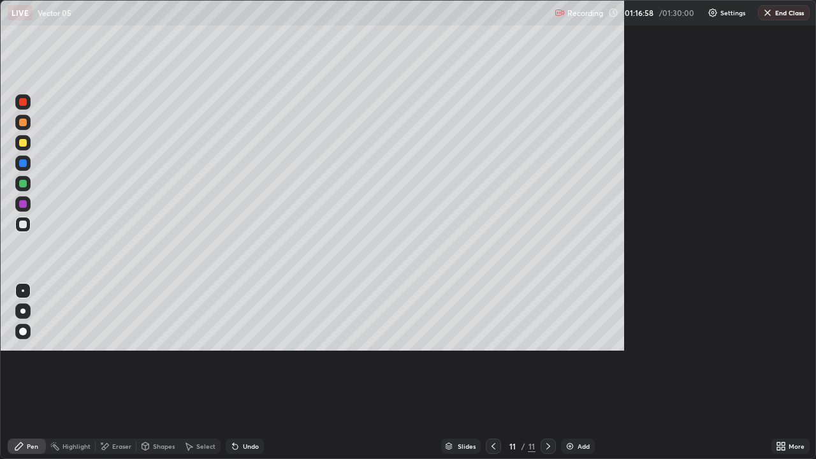
scroll to position [459, 816]
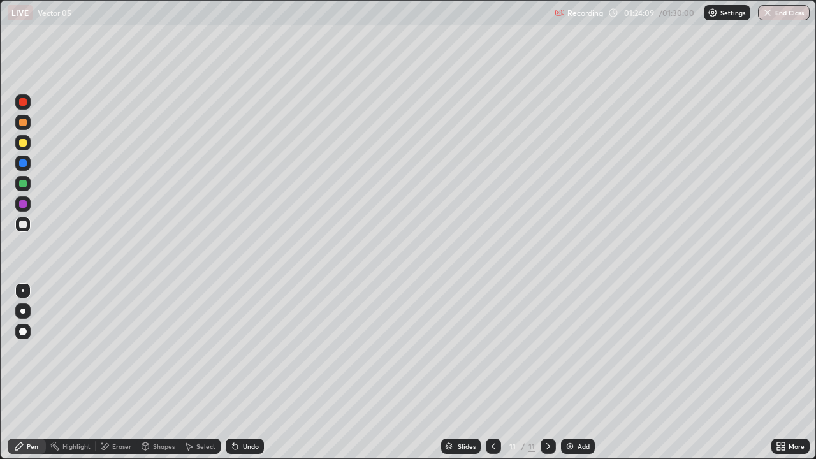
click at [493, 350] on icon at bounding box center [493, 446] width 10 height 10
click at [492, 350] on icon at bounding box center [493, 446] width 10 height 10
click at [493, 350] on icon at bounding box center [493, 446] width 10 height 10
click at [547, 350] on icon at bounding box center [548, 446] width 10 height 10
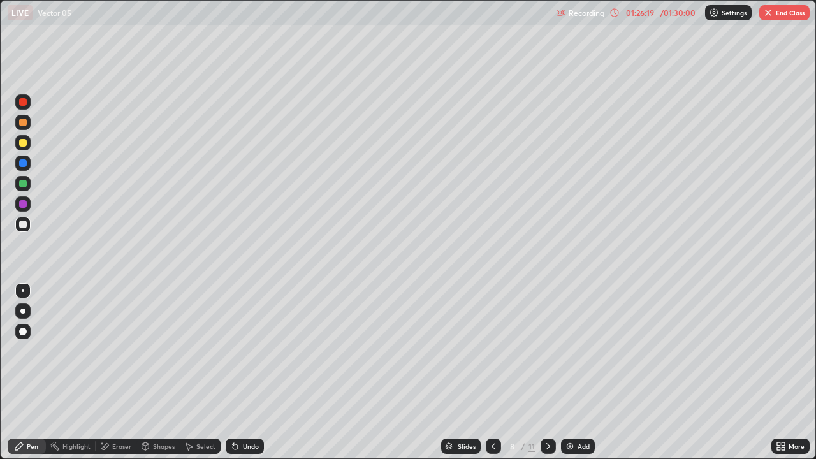
click at [492, 350] on icon at bounding box center [493, 446] width 10 height 10
click at [545, 350] on div at bounding box center [547, 445] width 15 height 15
click at [766, 19] on button "End Class" at bounding box center [784, 12] width 50 height 15
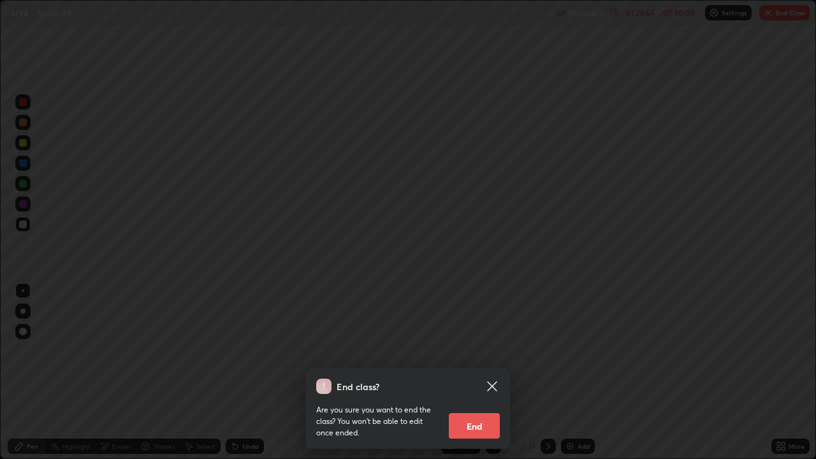
click at [467, 350] on button "End" at bounding box center [474, 425] width 51 height 25
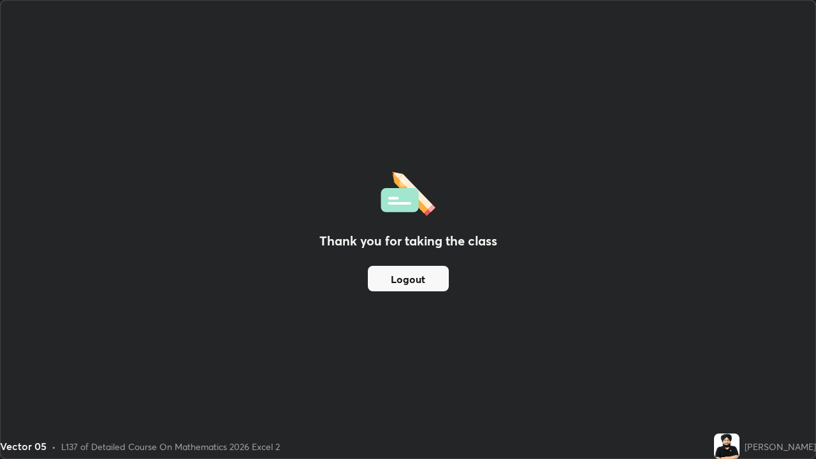
click at [423, 284] on button "Logout" at bounding box center [408, 278] width 81 height 25
click at [424, 277] on button "Logout" at bounding box center [408, 278] width 81 height 25
